Goal: Information Seeking & Learning: Learn about a topic

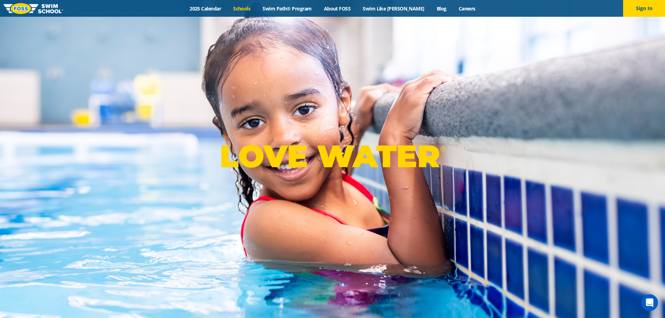
click at [249, 7] on link "Schools" at bounding box center [241, 8] width 29 height 7
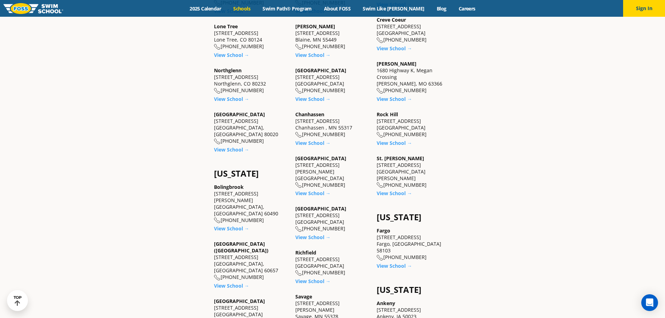
scroll to position [349, 0]
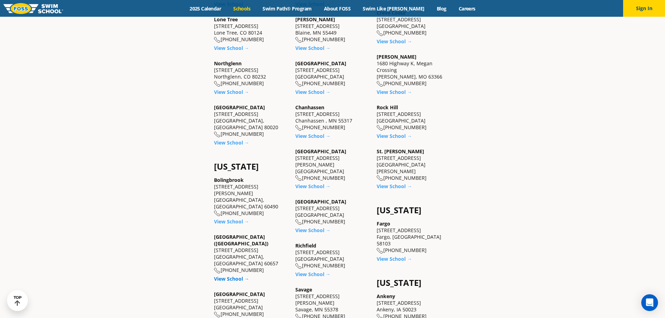
click at [239, 275] on link "View School →" at bounding box center [231, 278] width 35 height 7
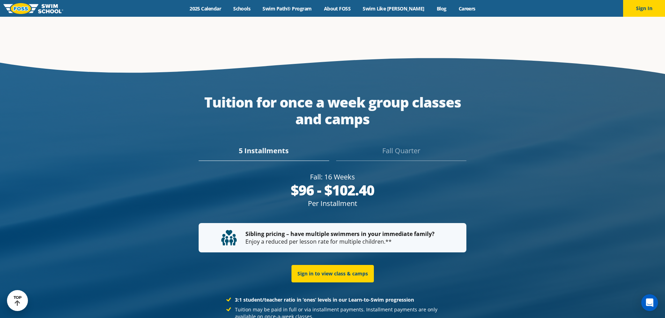
scroll to position [1326, 0]
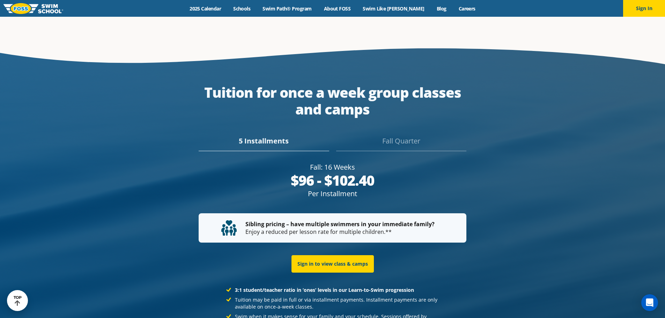
click at [397, 144] on div "Fall Quarter" at bounding box center [401, 143] width 130 height 15
click at [292, 143] on div "5 Installments" at bounding box center [264, 143] width 130 height 15
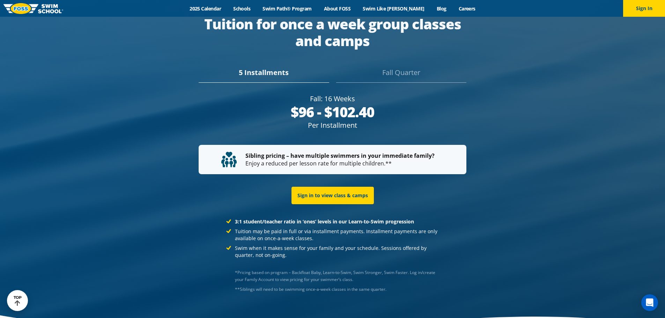
scroll to position [1382, 0]
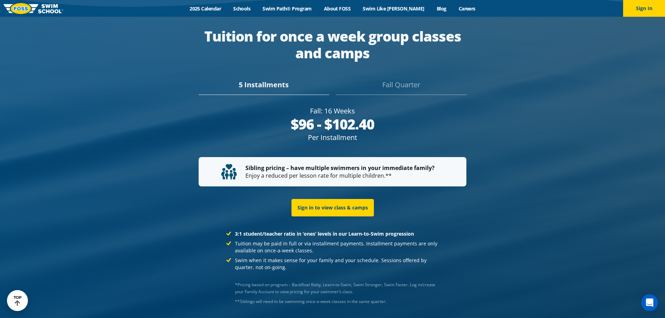
click at [413, 87] on div "Tuition for once a week group classes and camps 5 Installments Fall Quarter Fal…" at bounding box center [332, 168] width 329 height 280
click at [409, 81] on div "Fall Quarter" at bounding box center [401, 87] width 130 height 15
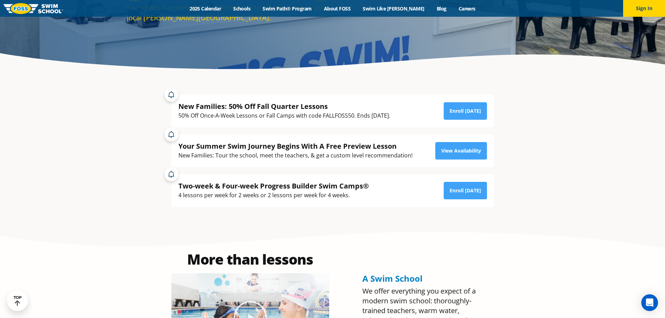
scroll to position [0, 0]
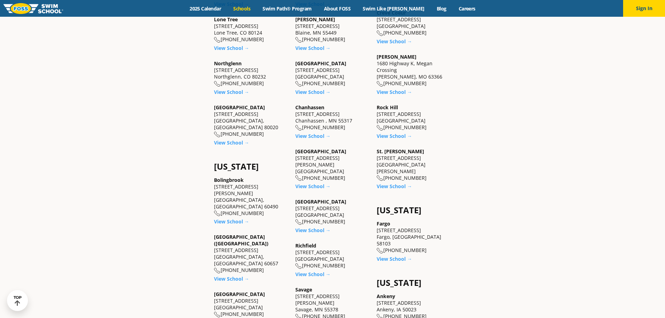
drag, startPoint x: 149, startPoint y: 107, endPoint x: 148, endPoint y: 100, distance: 6.7
click at [149, 107] on section "Colorado Castle Rock 5650 Allen Way, Suite 112 Castle Rock, CO 80108 (983) 203-…" at bounding box center [332, 284] width 419 height 674
